Goal: Information Seeking & Learning: Learn about a topic

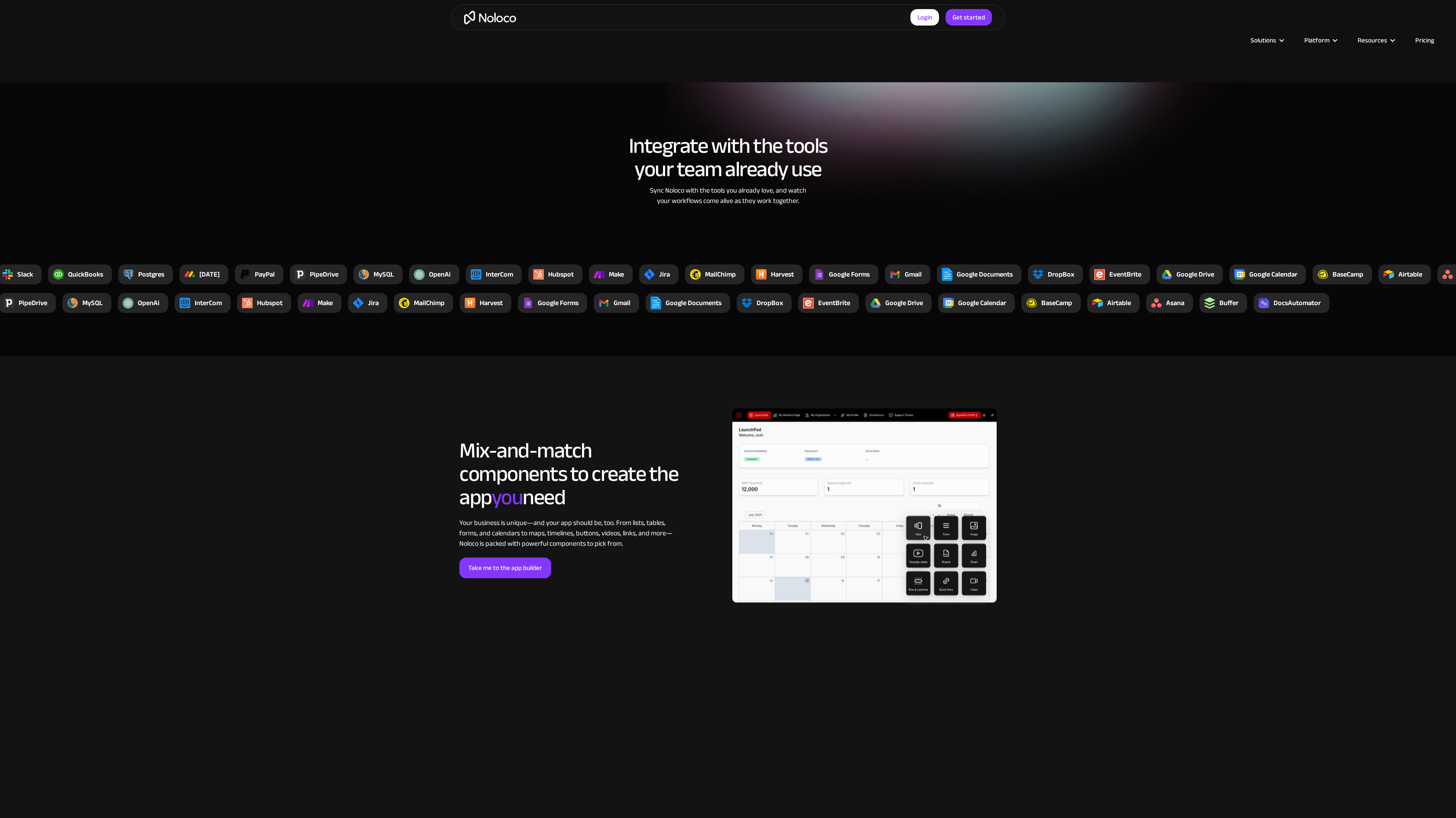
scroll to position [2250, 0]
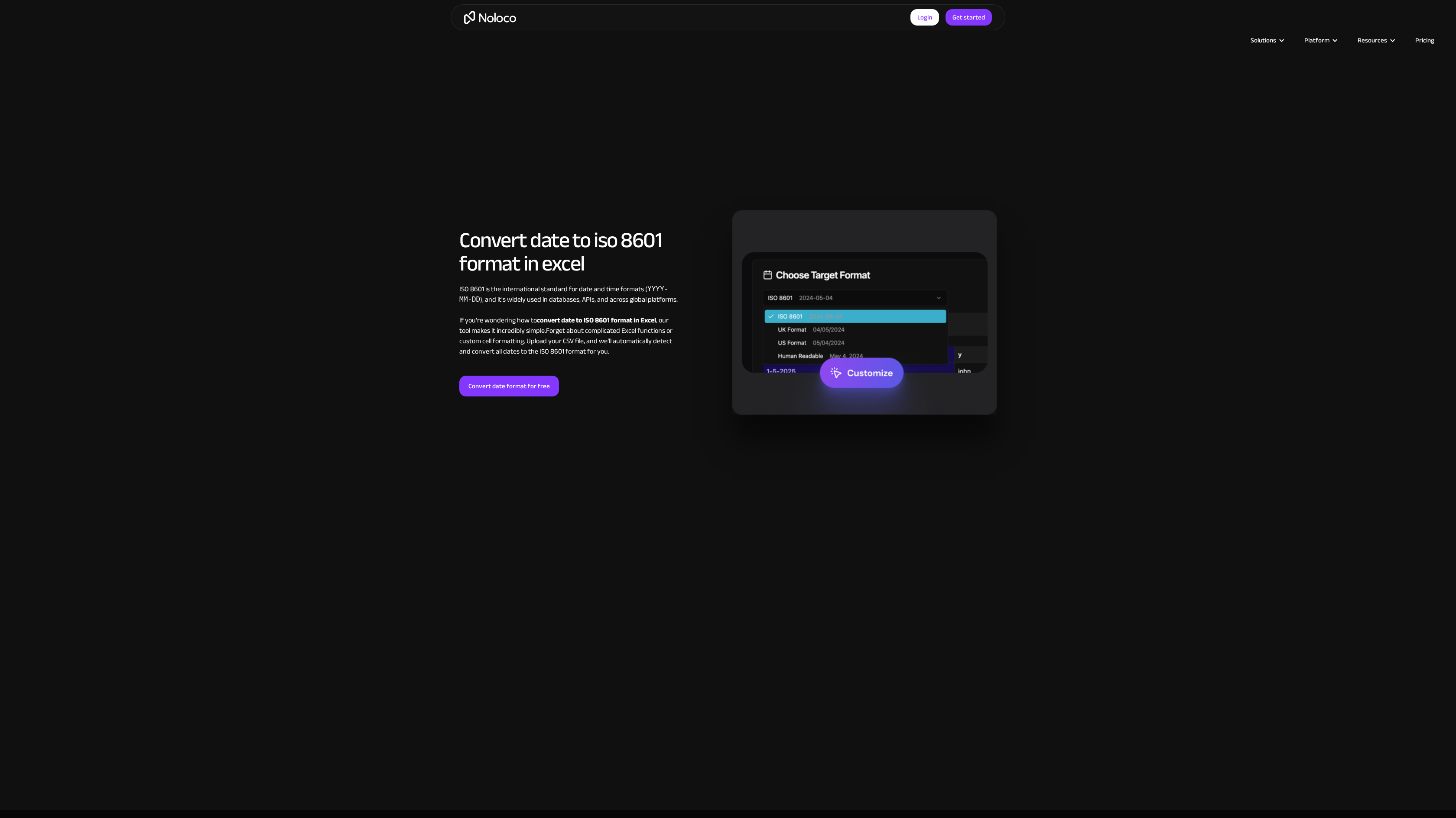
scroll to position [1390, 0]
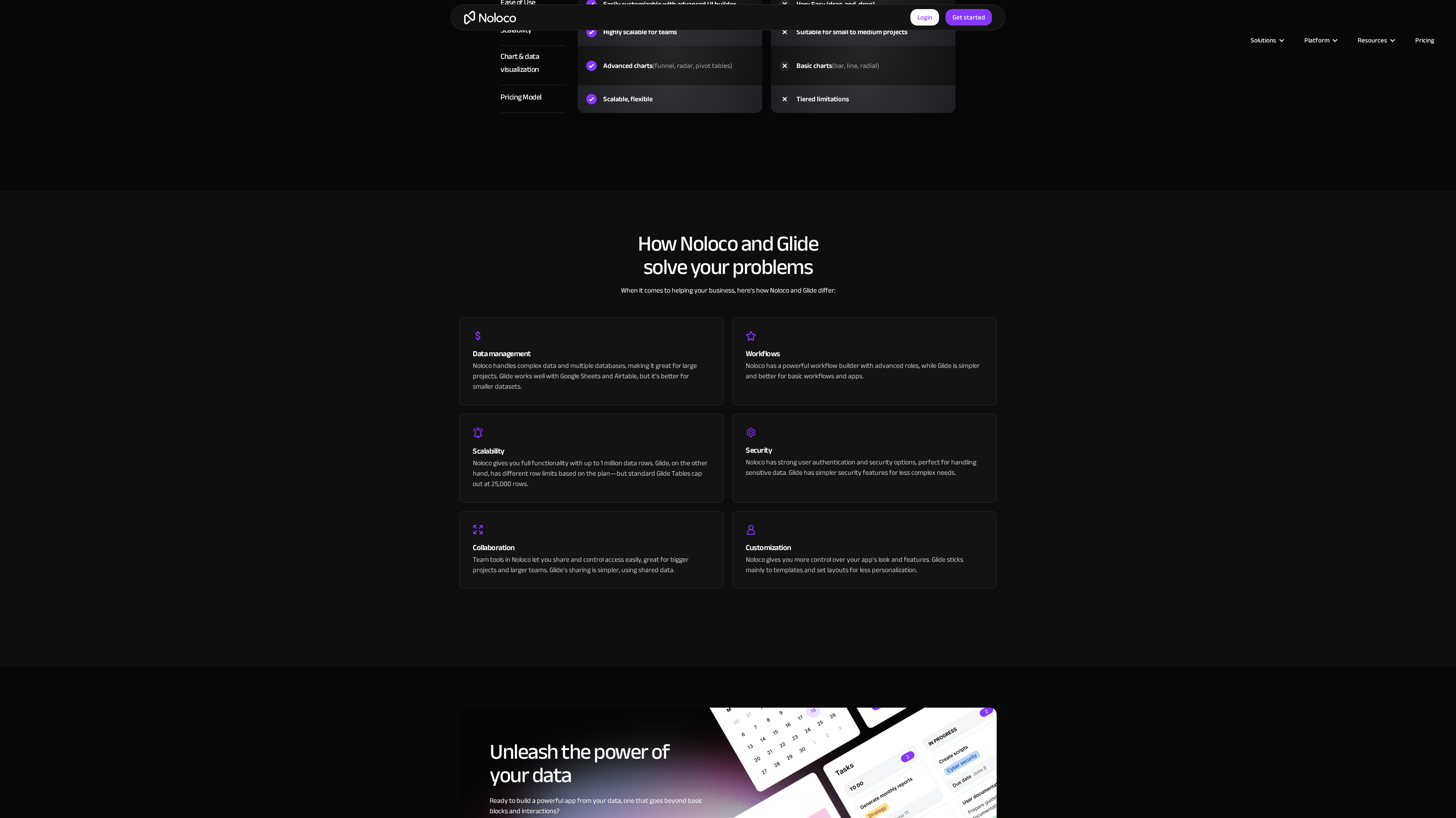
scroll to position [1958, 0]
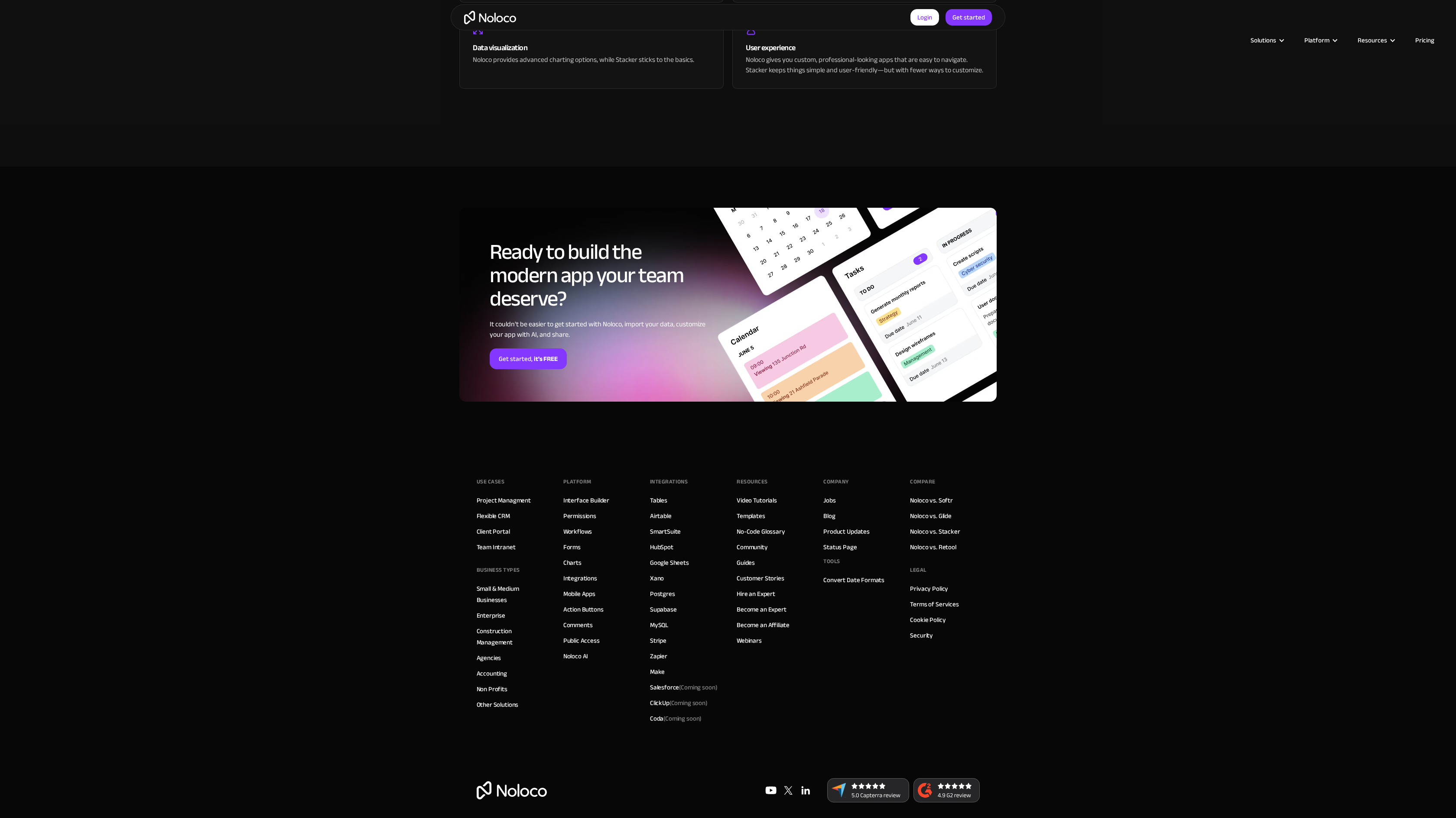
scroll to position [1858, 0]
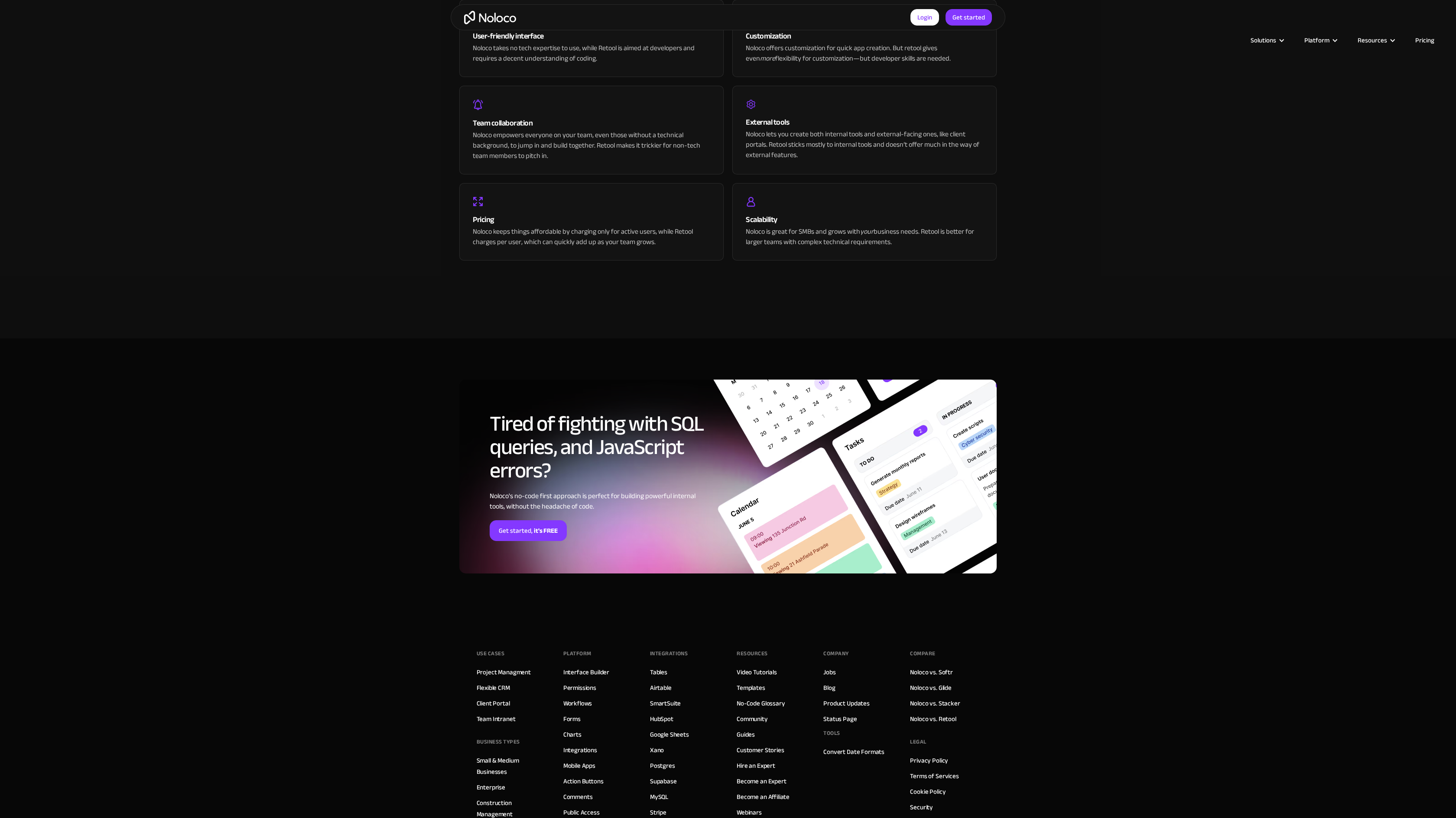
scroll to position [1662, 0]
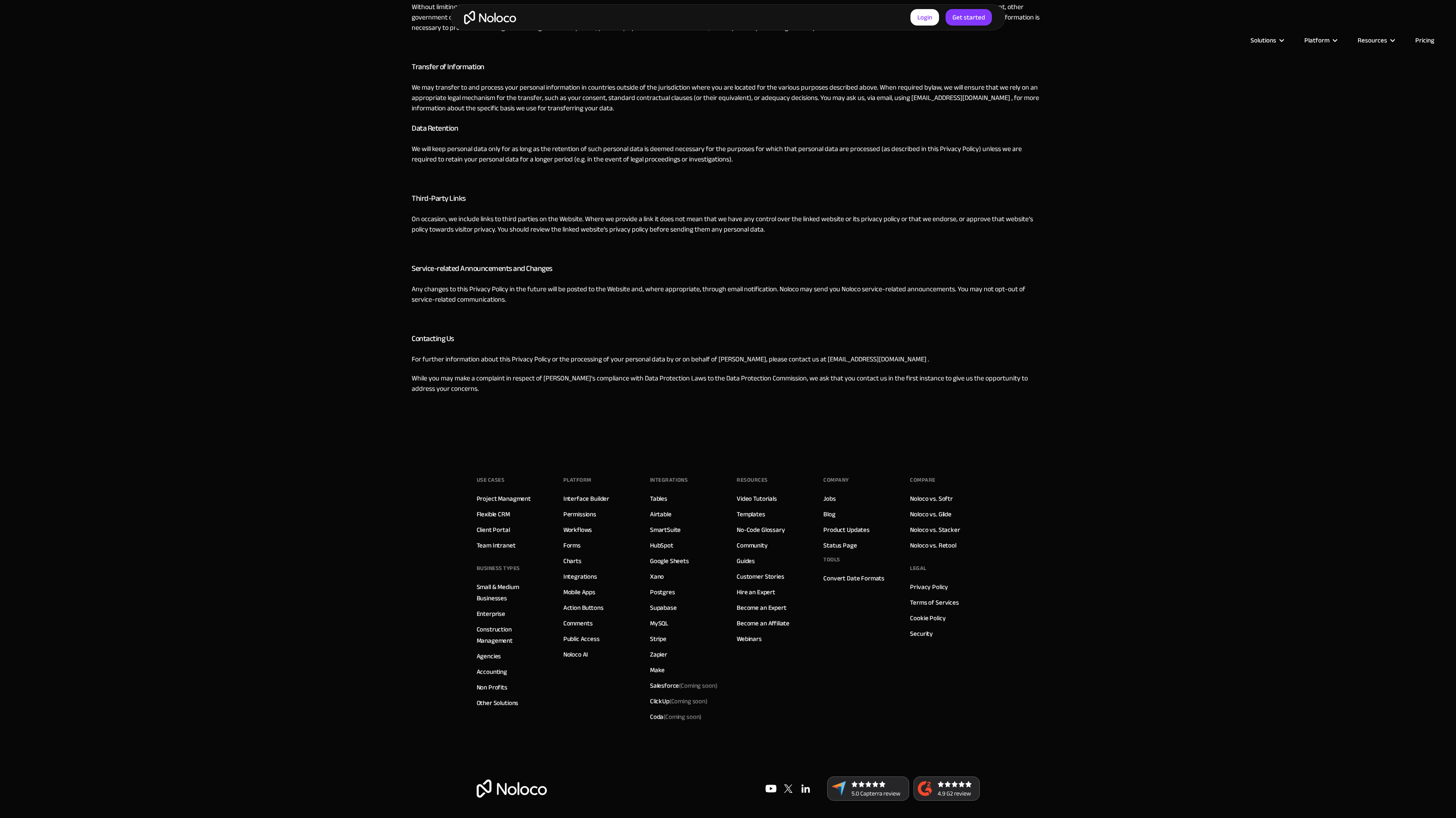
scroll to position [1313, 0]
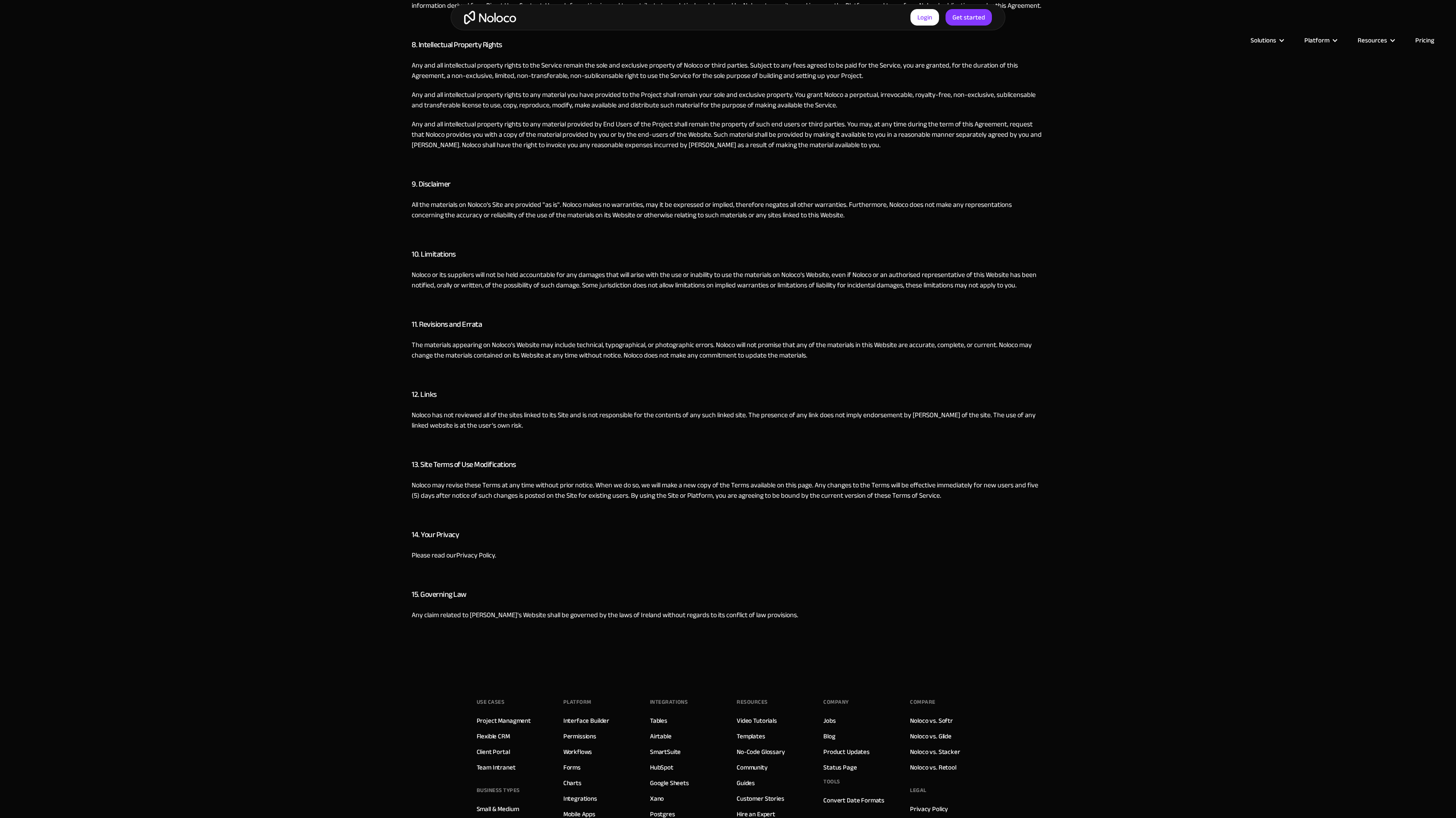
scroll to position [1699, 0]
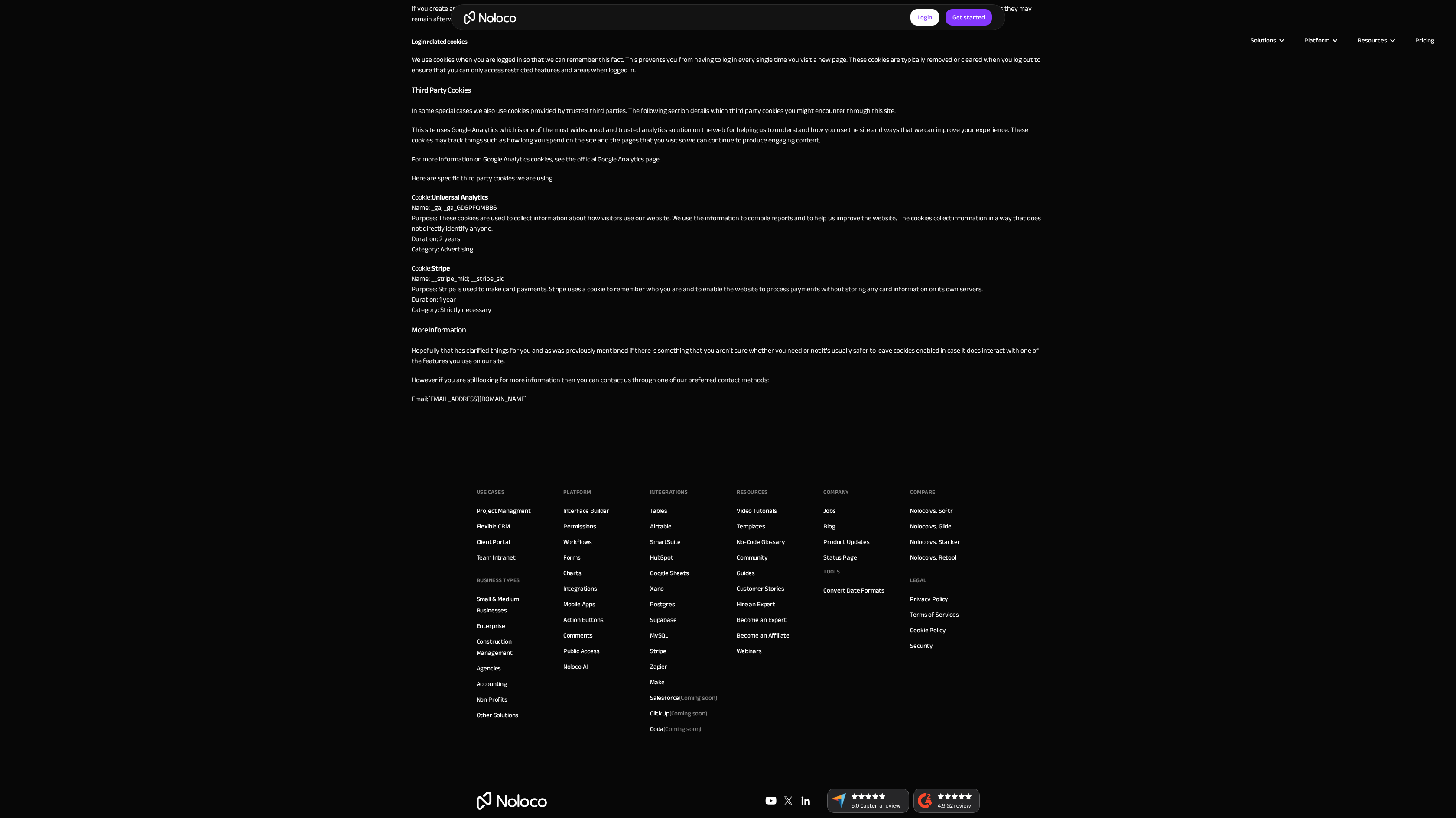
scroll to position [412, 0]
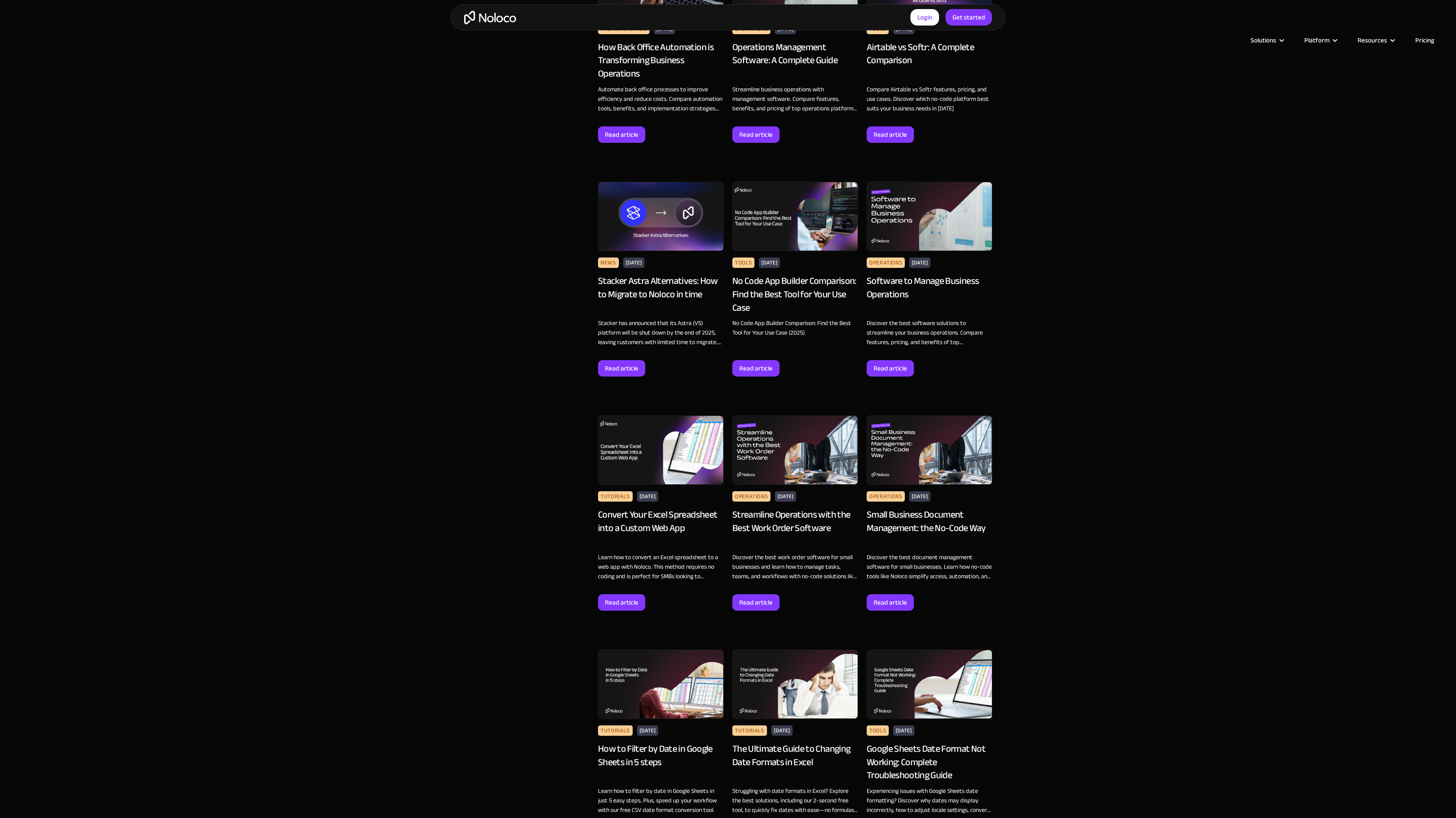
scroll to position [2250, 0]
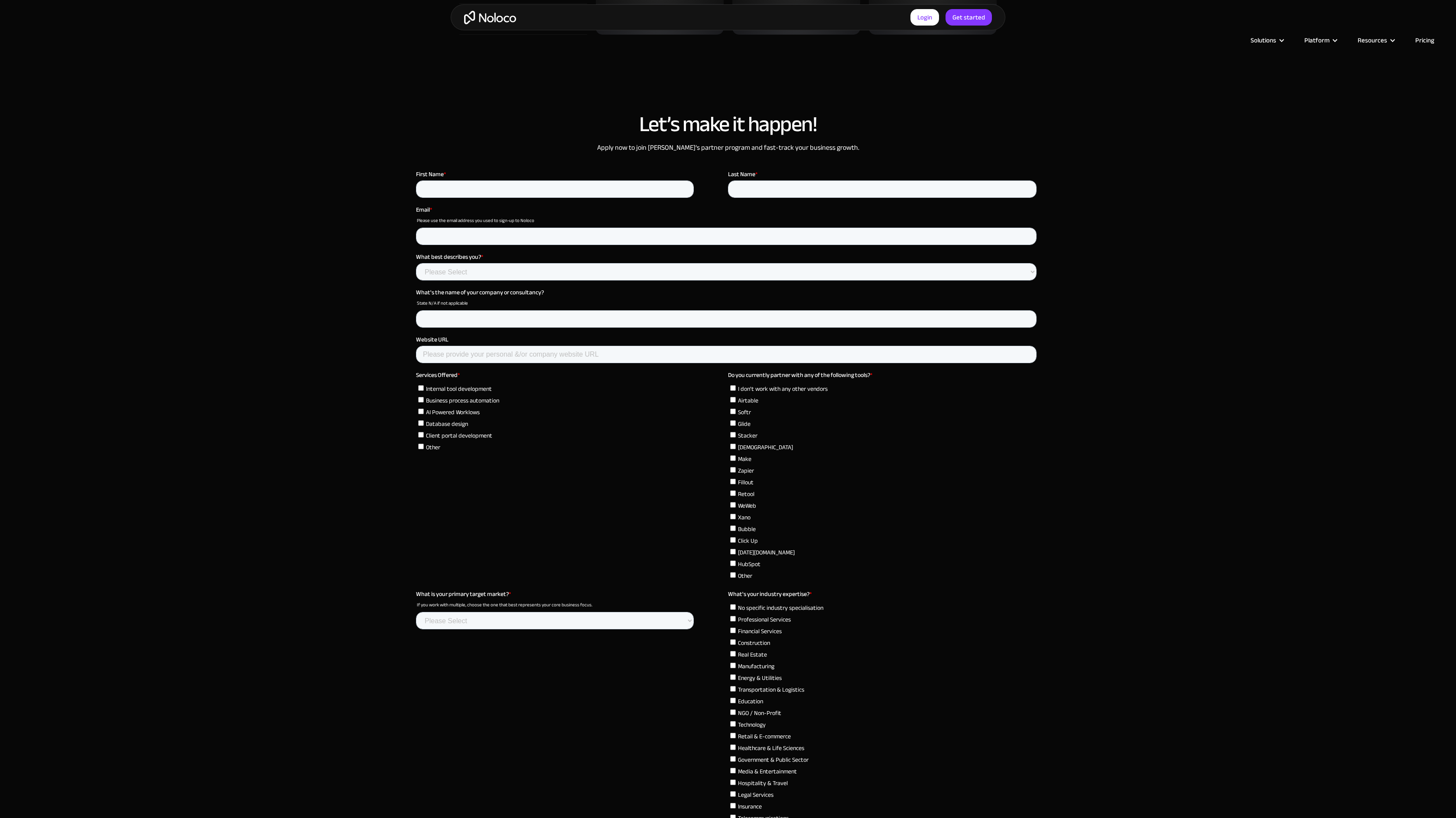
scroll to position [2913, 0]
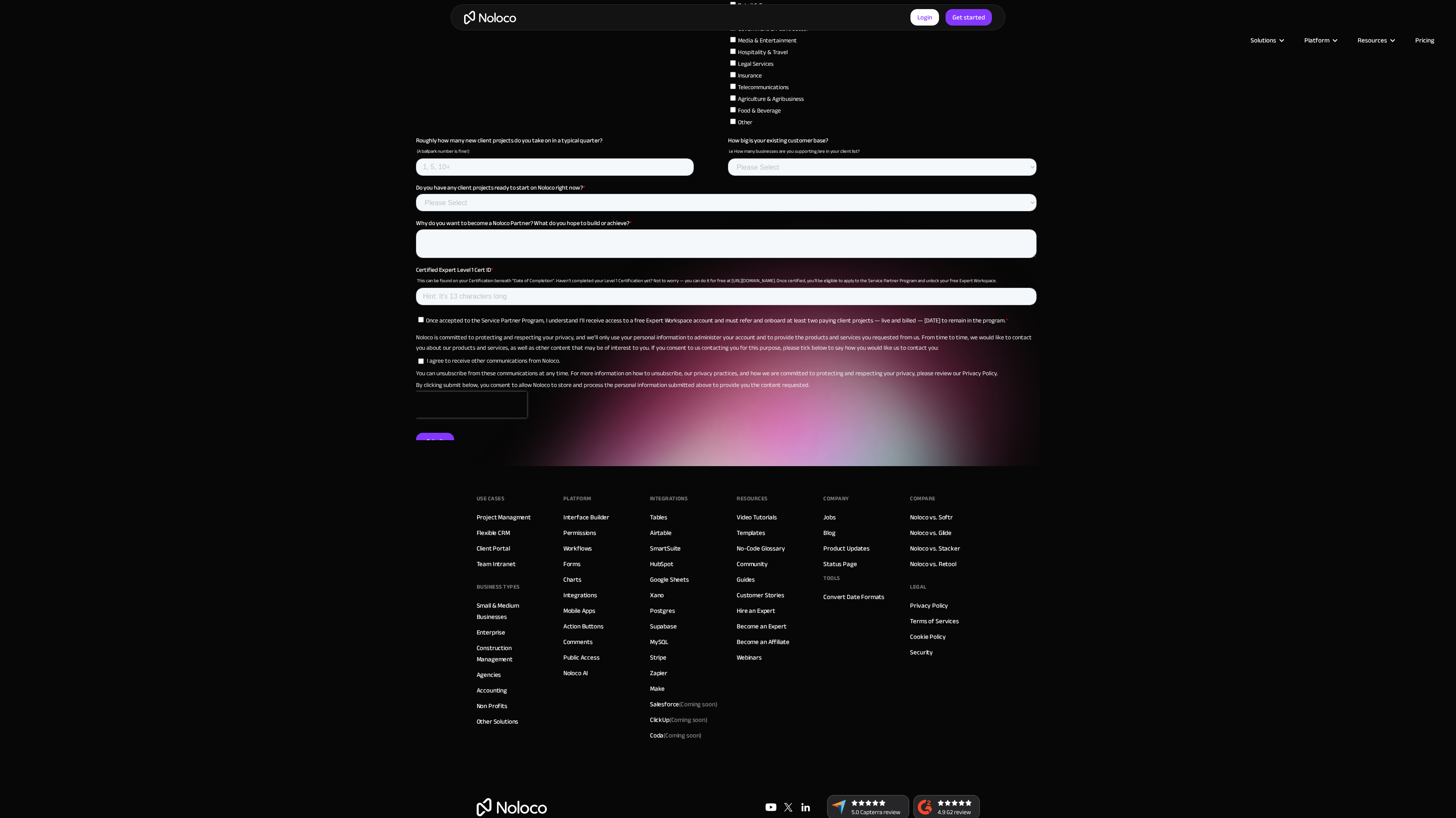
select select "Agency"
select select "Startups"
select select "None"
select select "Yes"
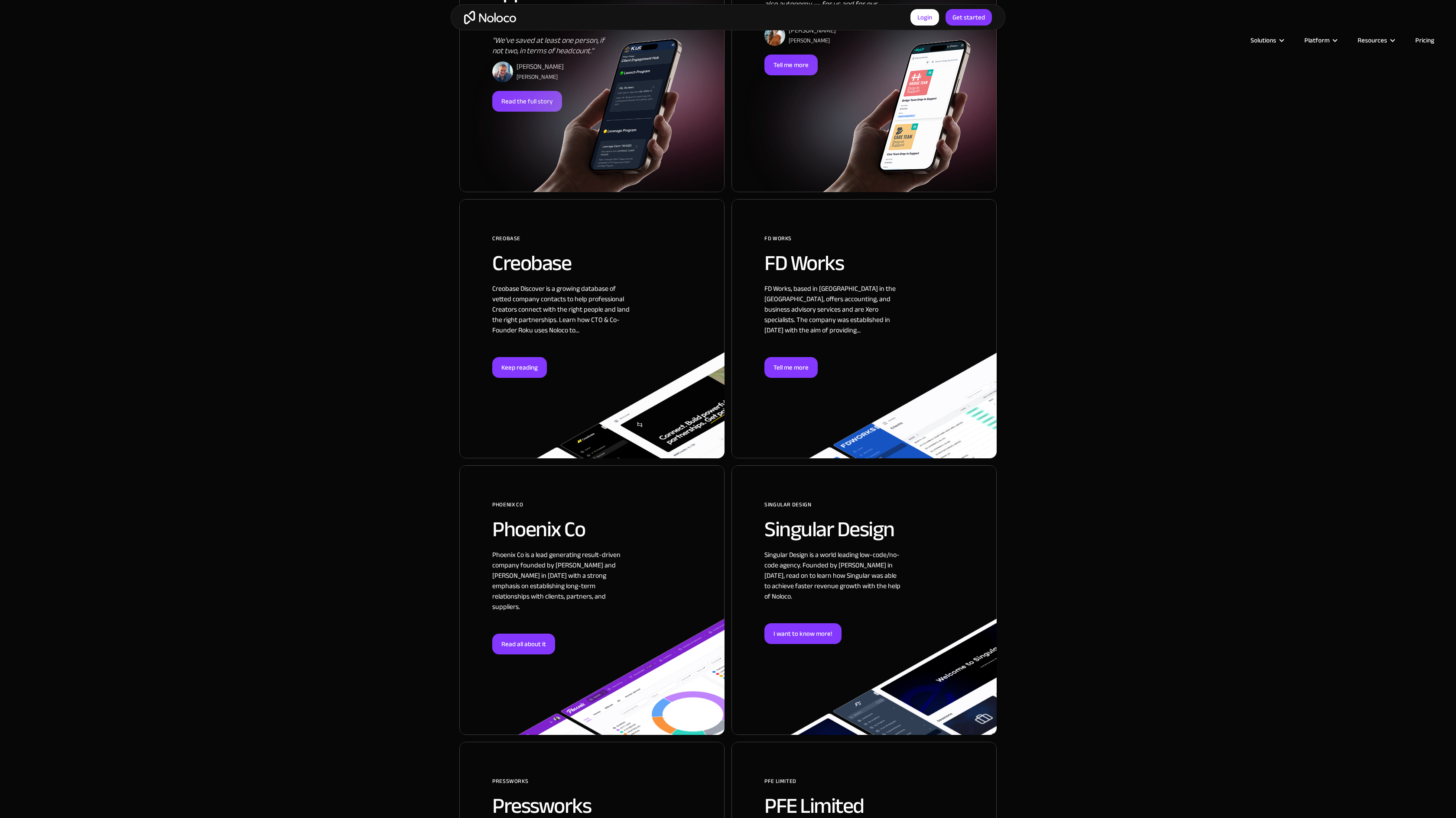
scroll to position [2177, 0]
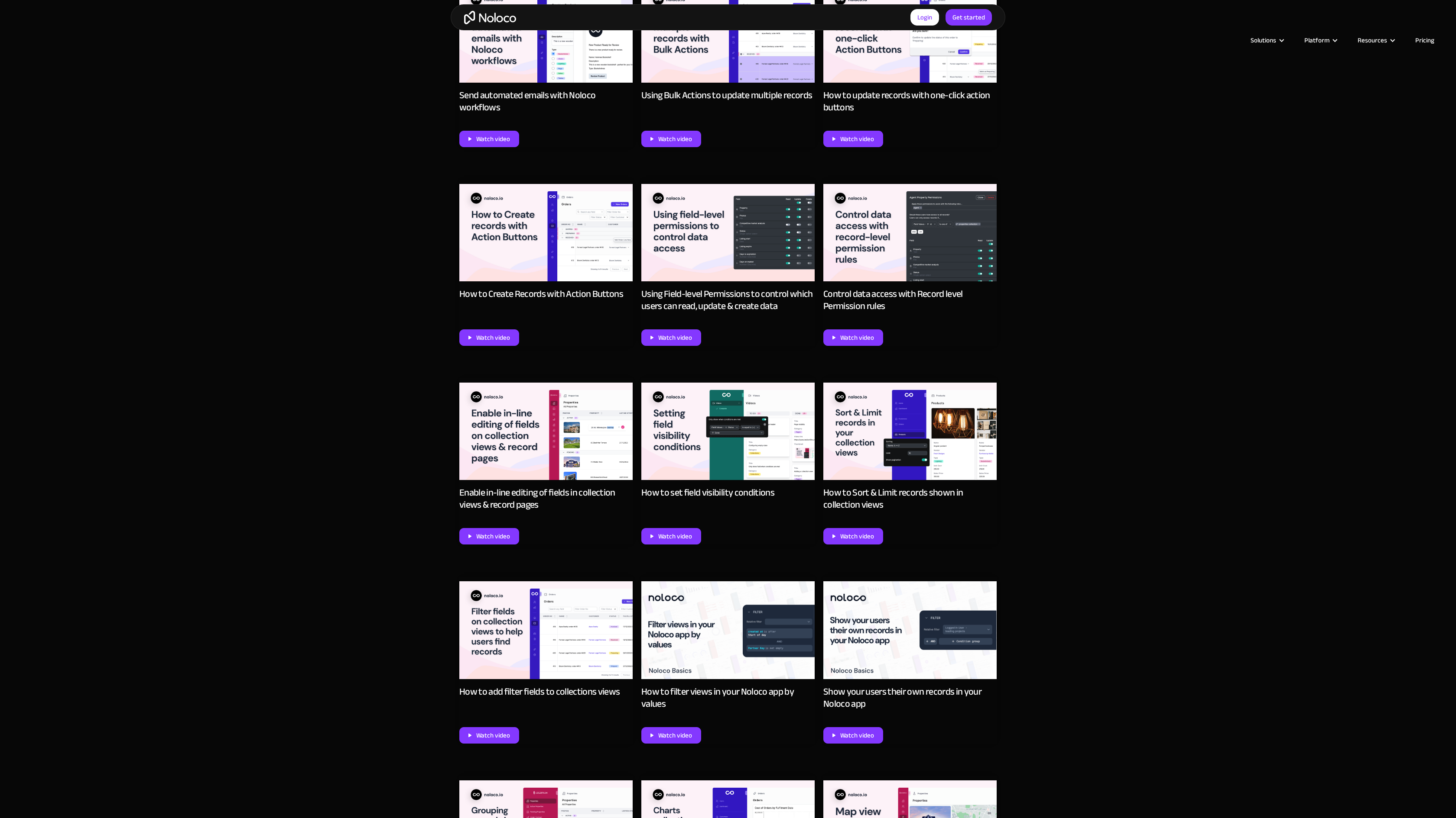
scroll to position [2250, 0]
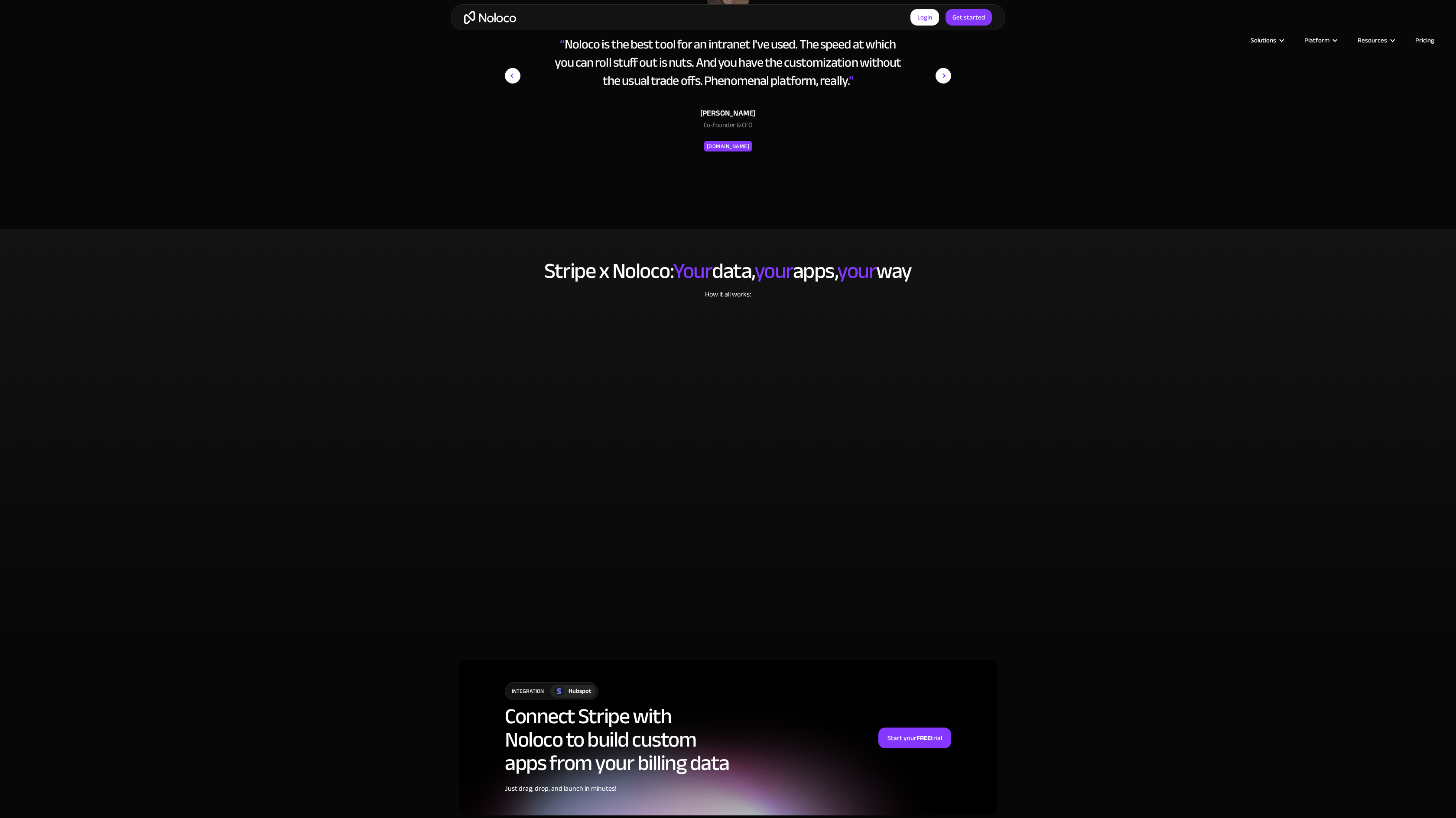
scroll to position [1929, 0]
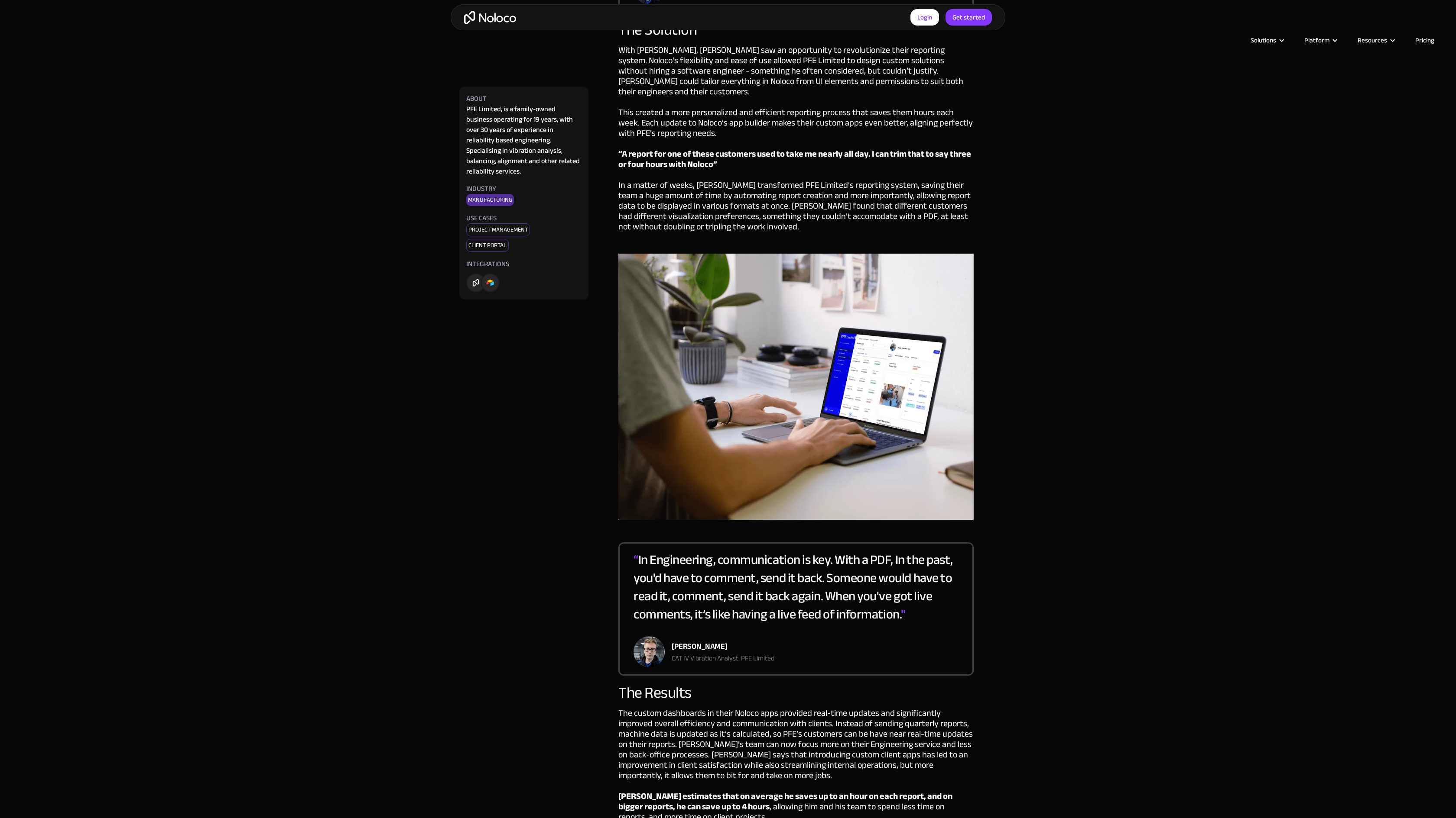
scroll to position [2249, 0]
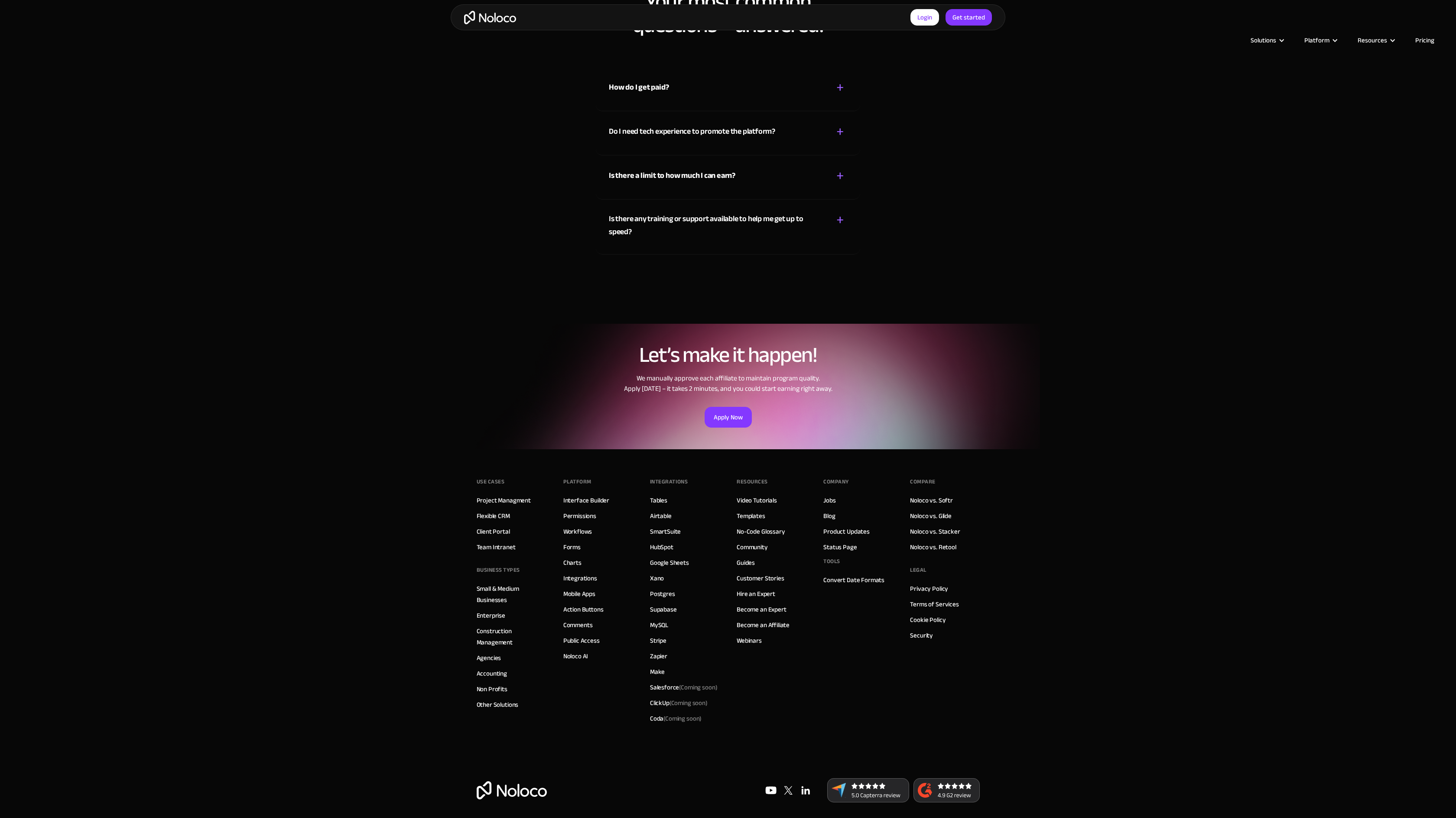
scroll to position [921, 0]
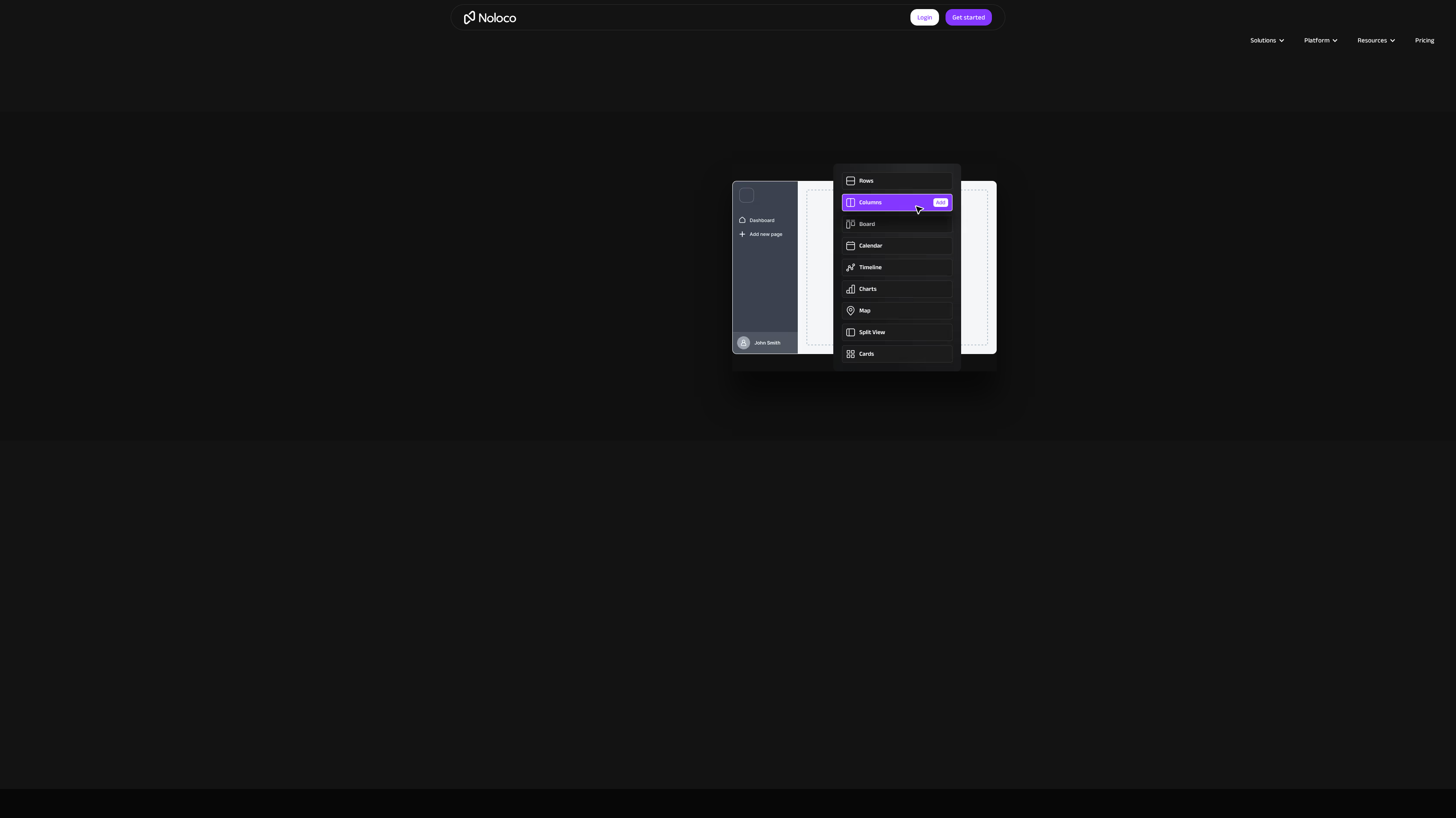
scroll to position [2445, 0]
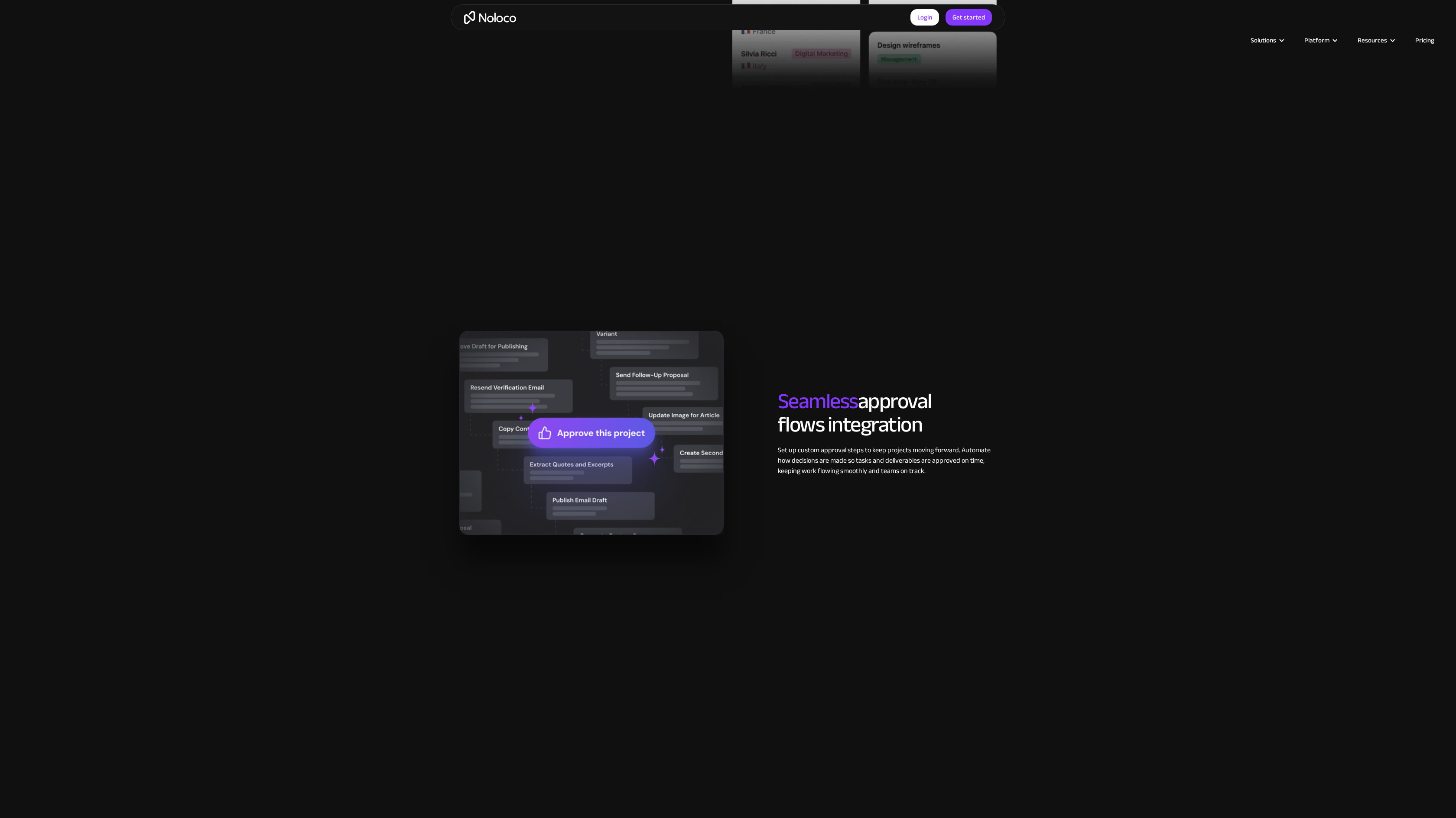
scroll to position [2250, 0]
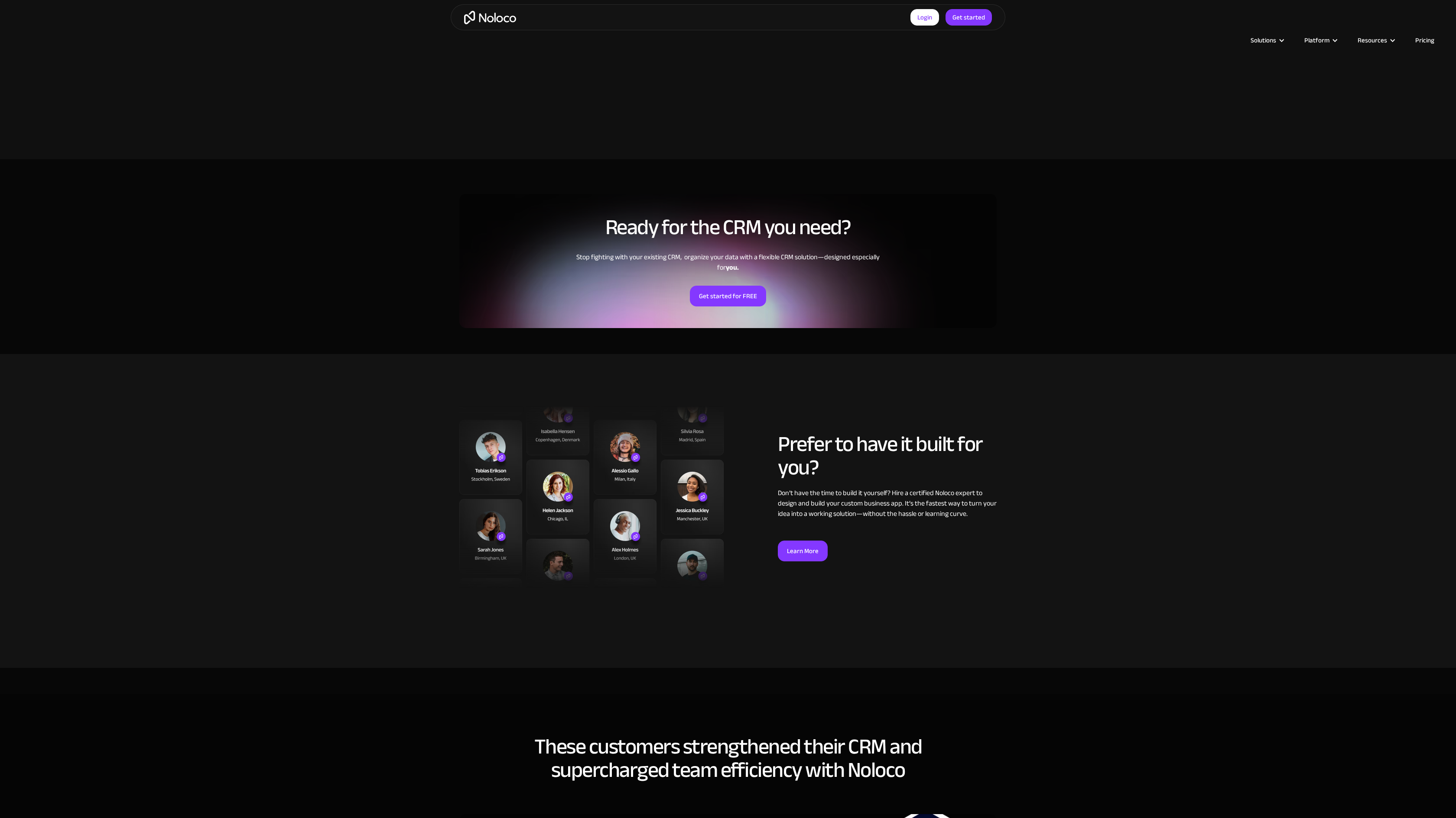
scroll to position [2249, 0]
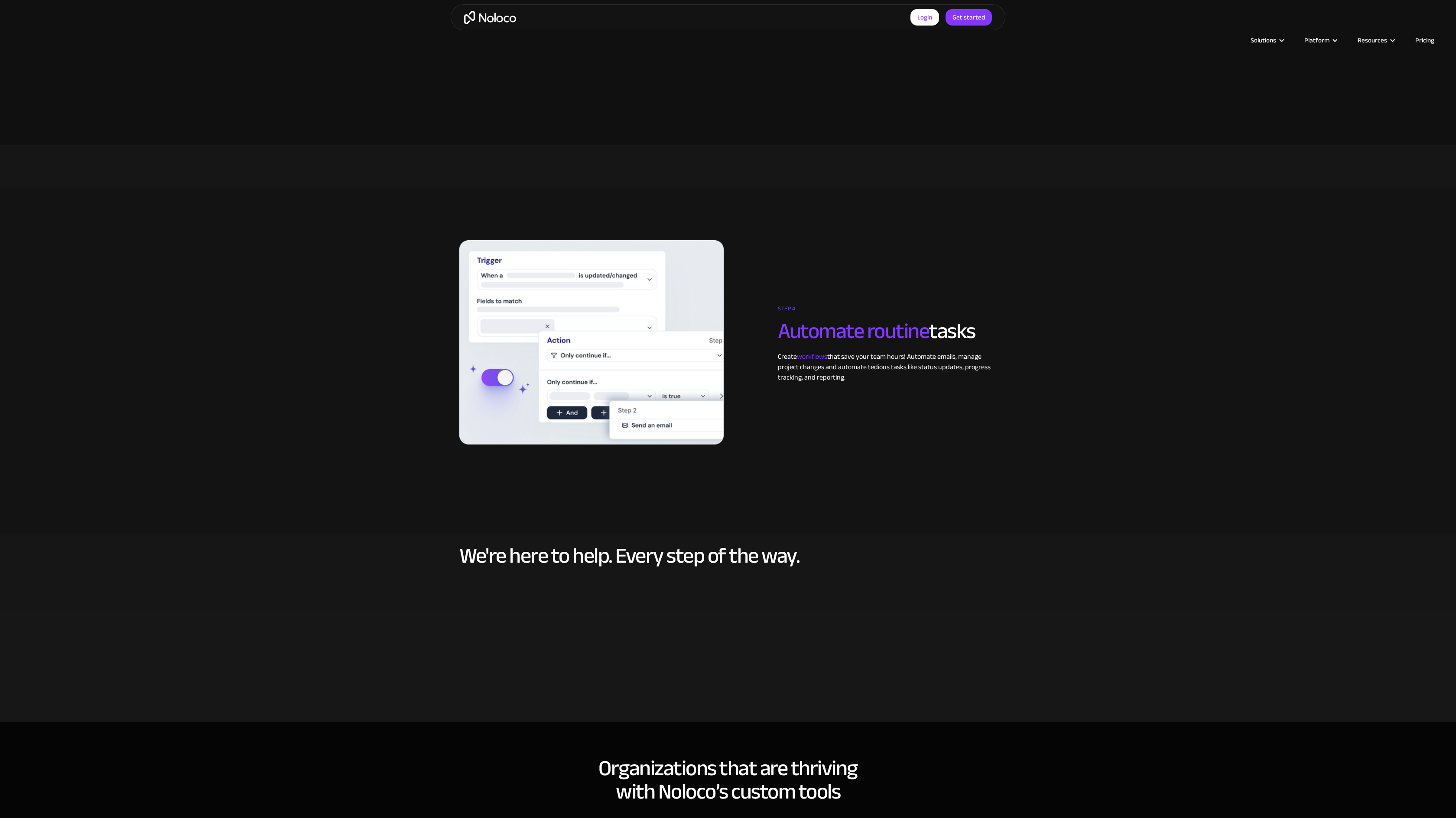
scroll to position [3015, 0]
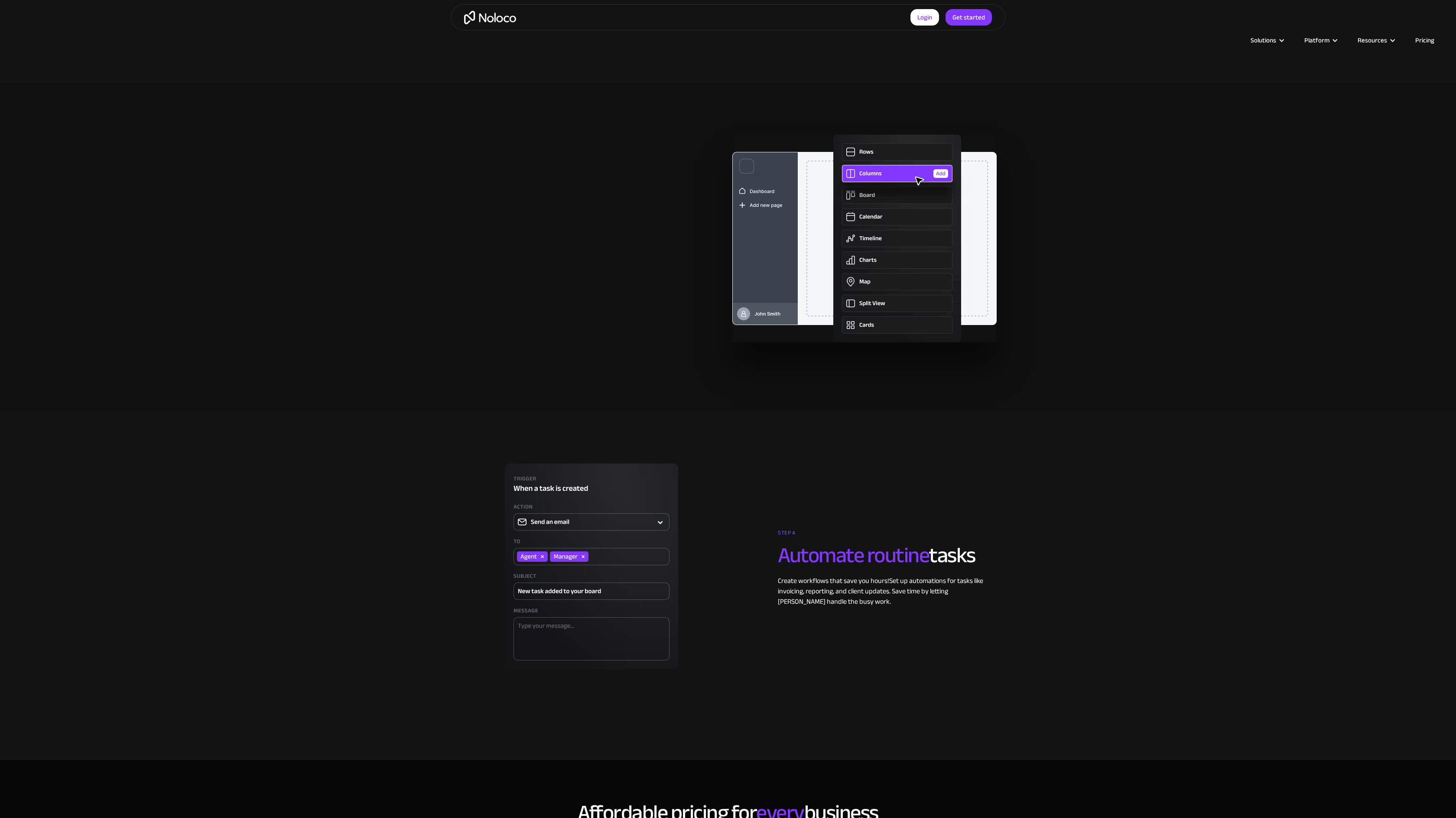
scroll to position [2333, 0]
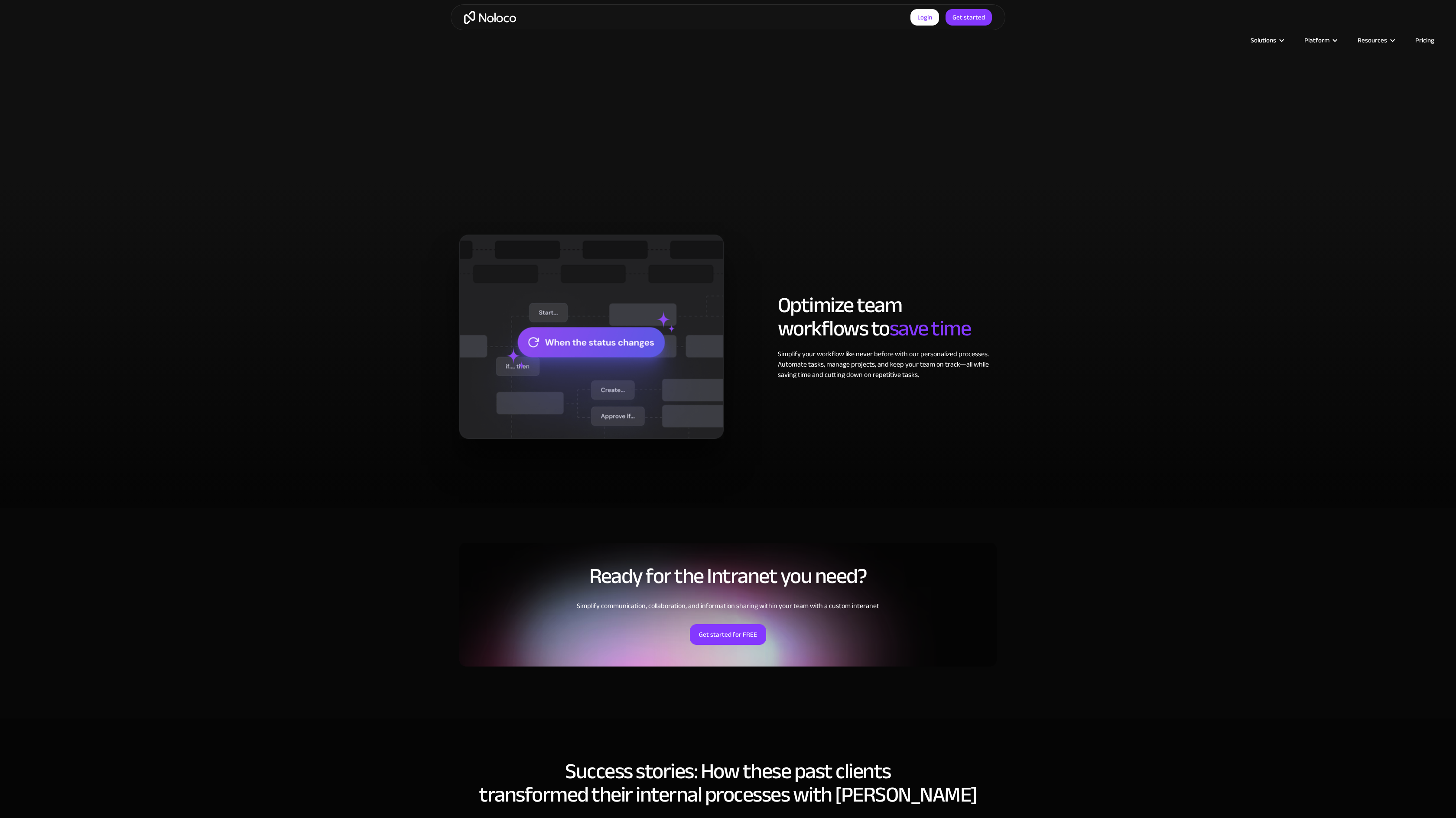
scroll to position [2249, 0]
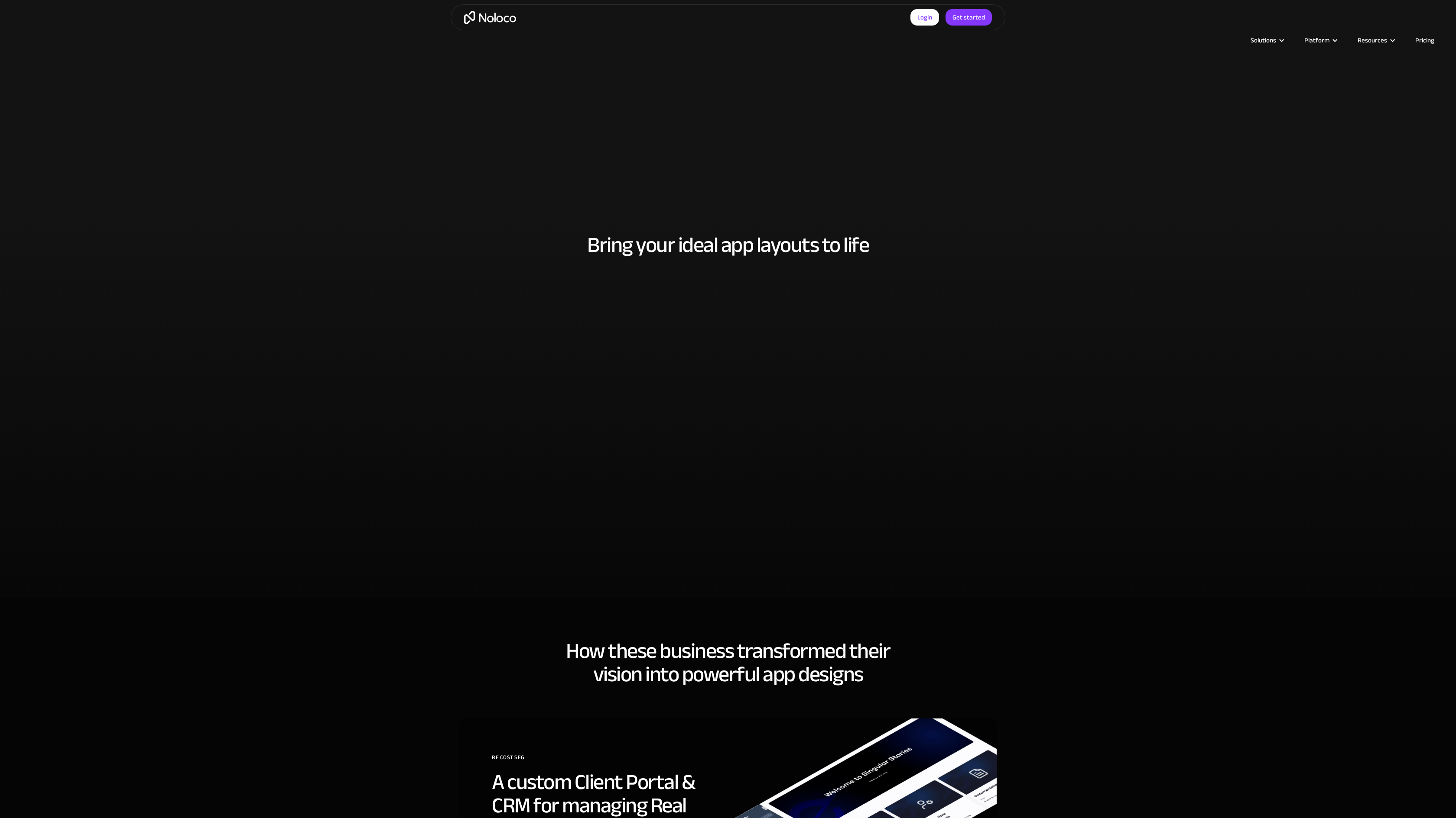
scroll to position [2250, 0]
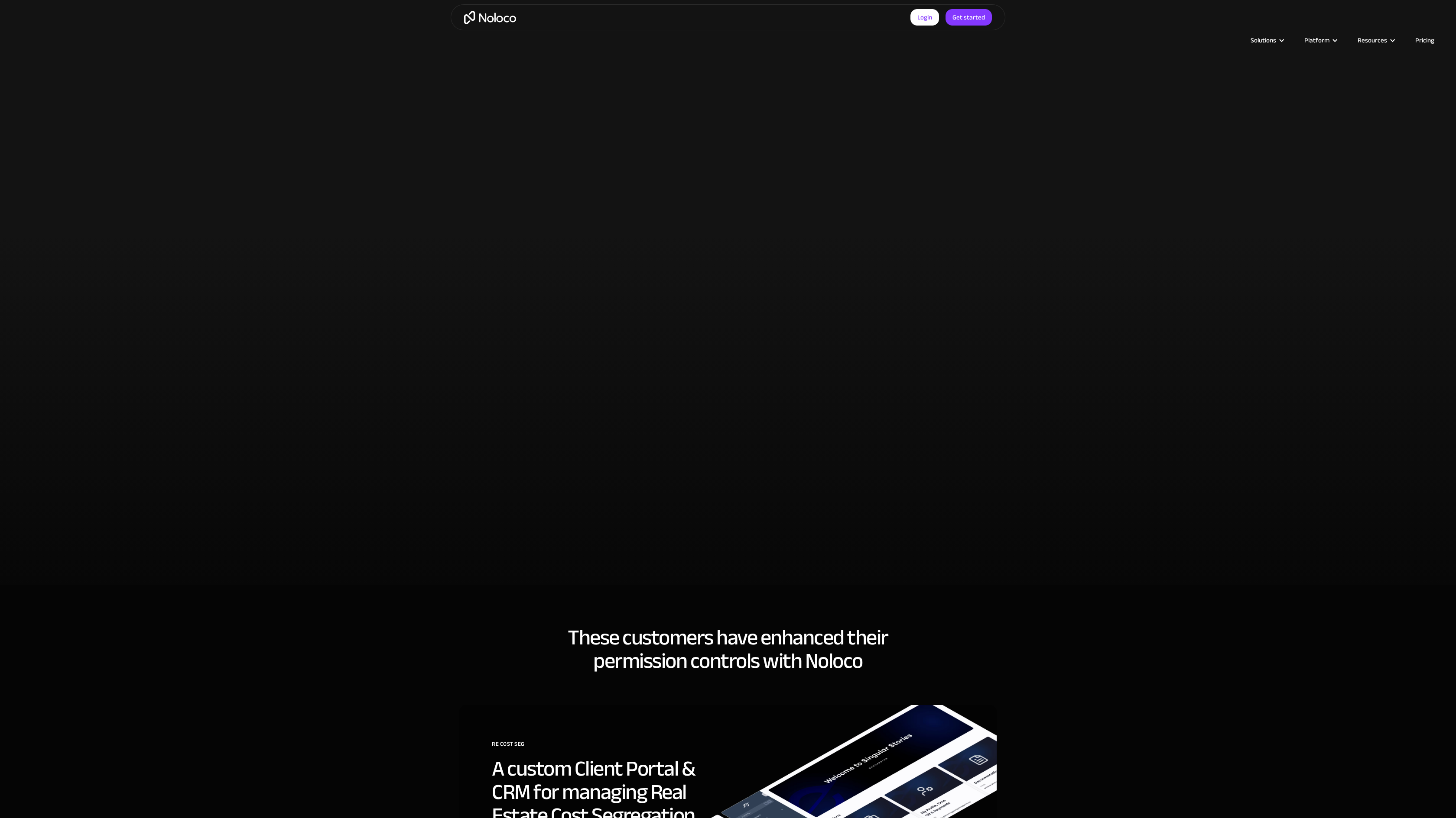
scroll to position [2249, 0]
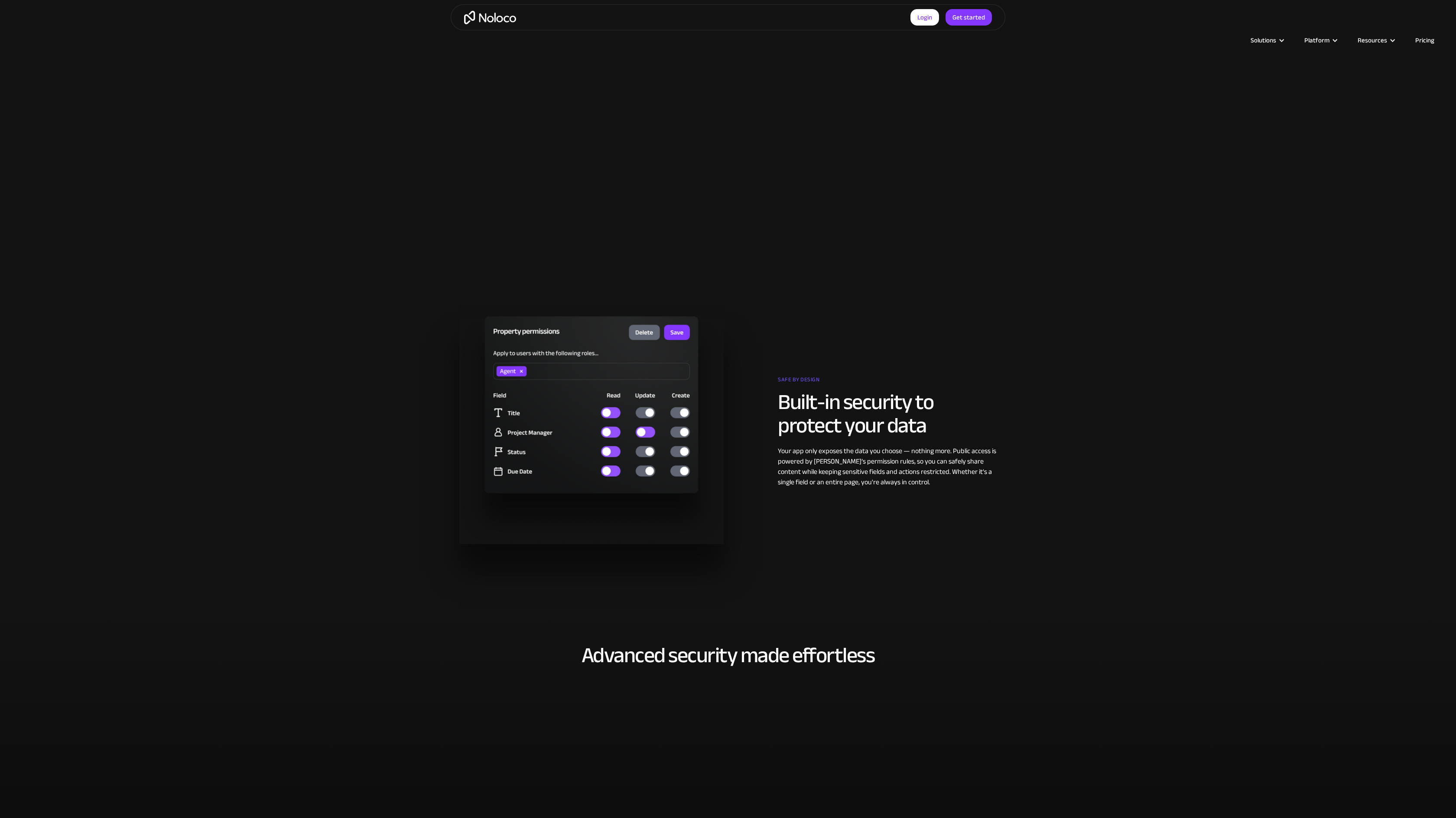
scroll to position [2250, 0]
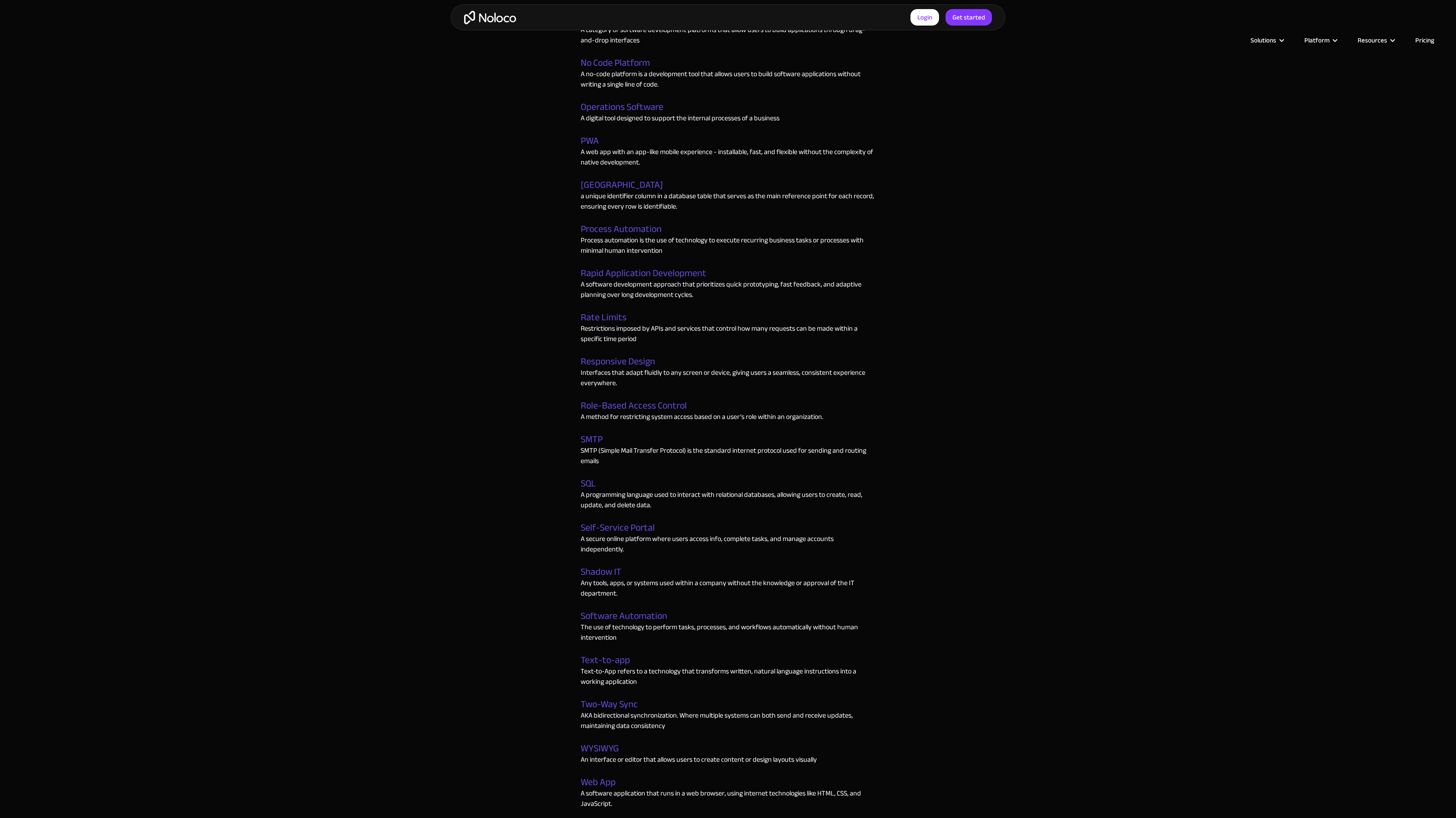
scroll to position [3014, 0]
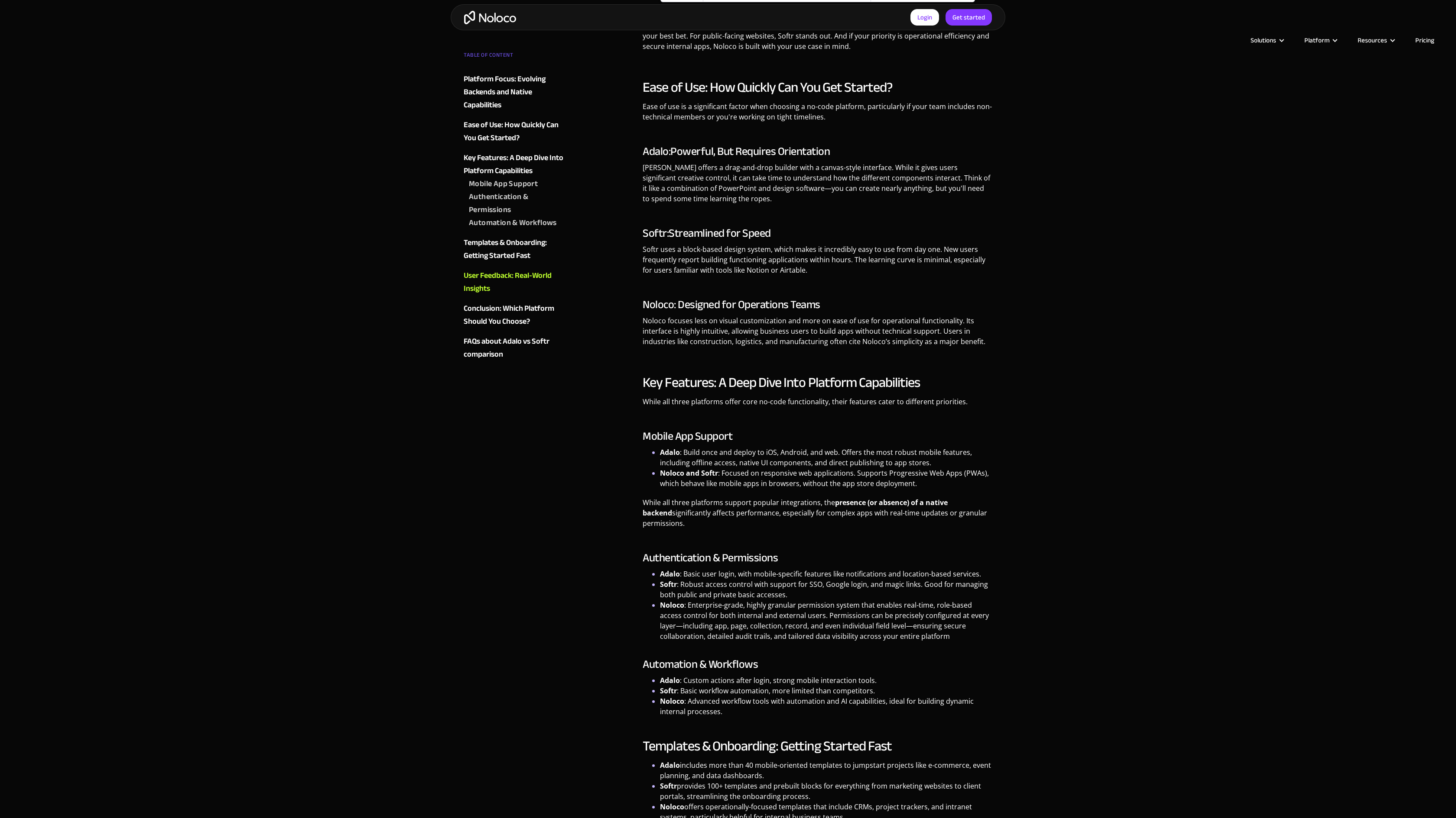
scroll to position [1484, 0]
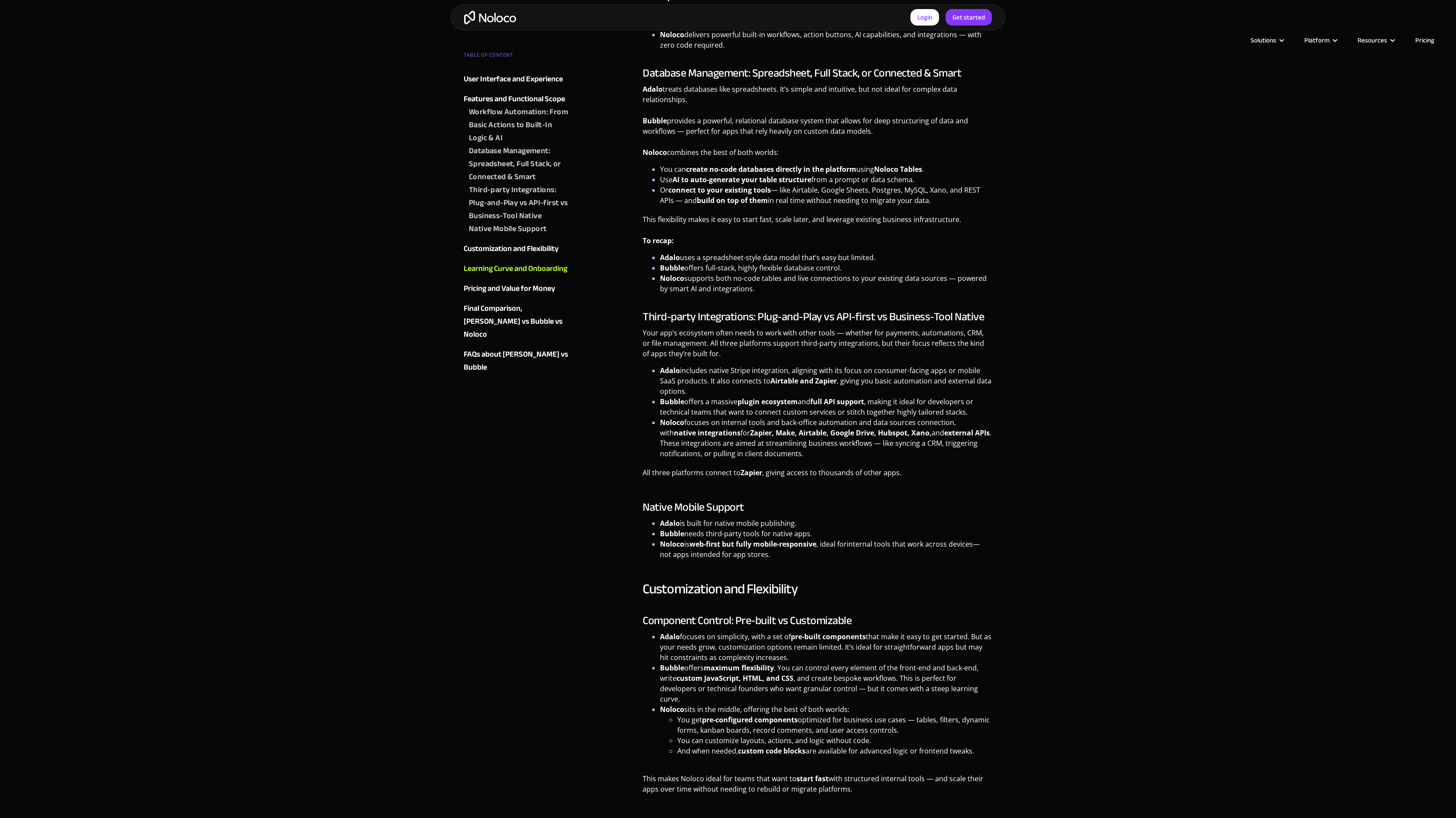
scroll to position [2250, 0]
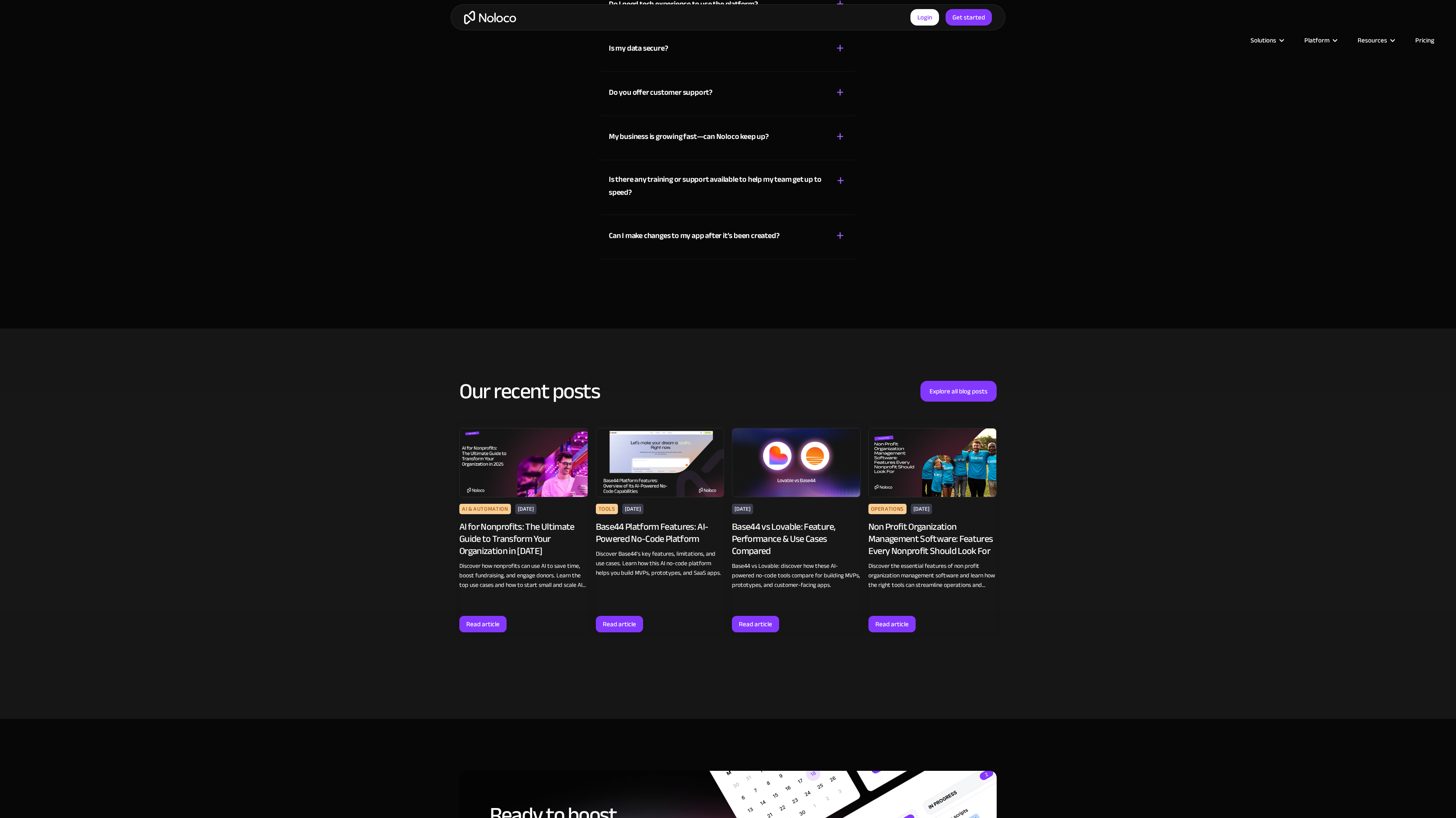
scroll to position [2781, 0]
